Goal: Navigation & Orientation: Find specific page/section

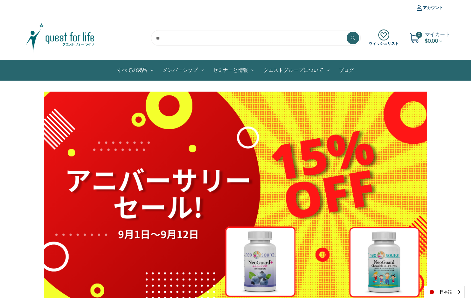
click at [73, 36] on img at bounding box center [60, 37] width 78 height 31
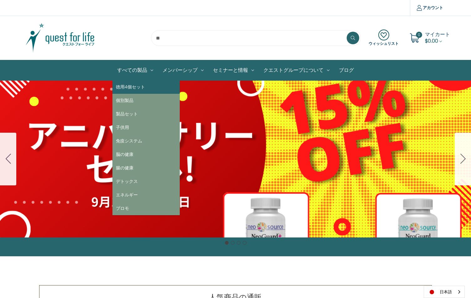
click at [136, 86] on link "徳用4個セット" at bounding box center [145, 86] width 67 height 13
